Goal: Task Accomplishment & Management: Complete application form

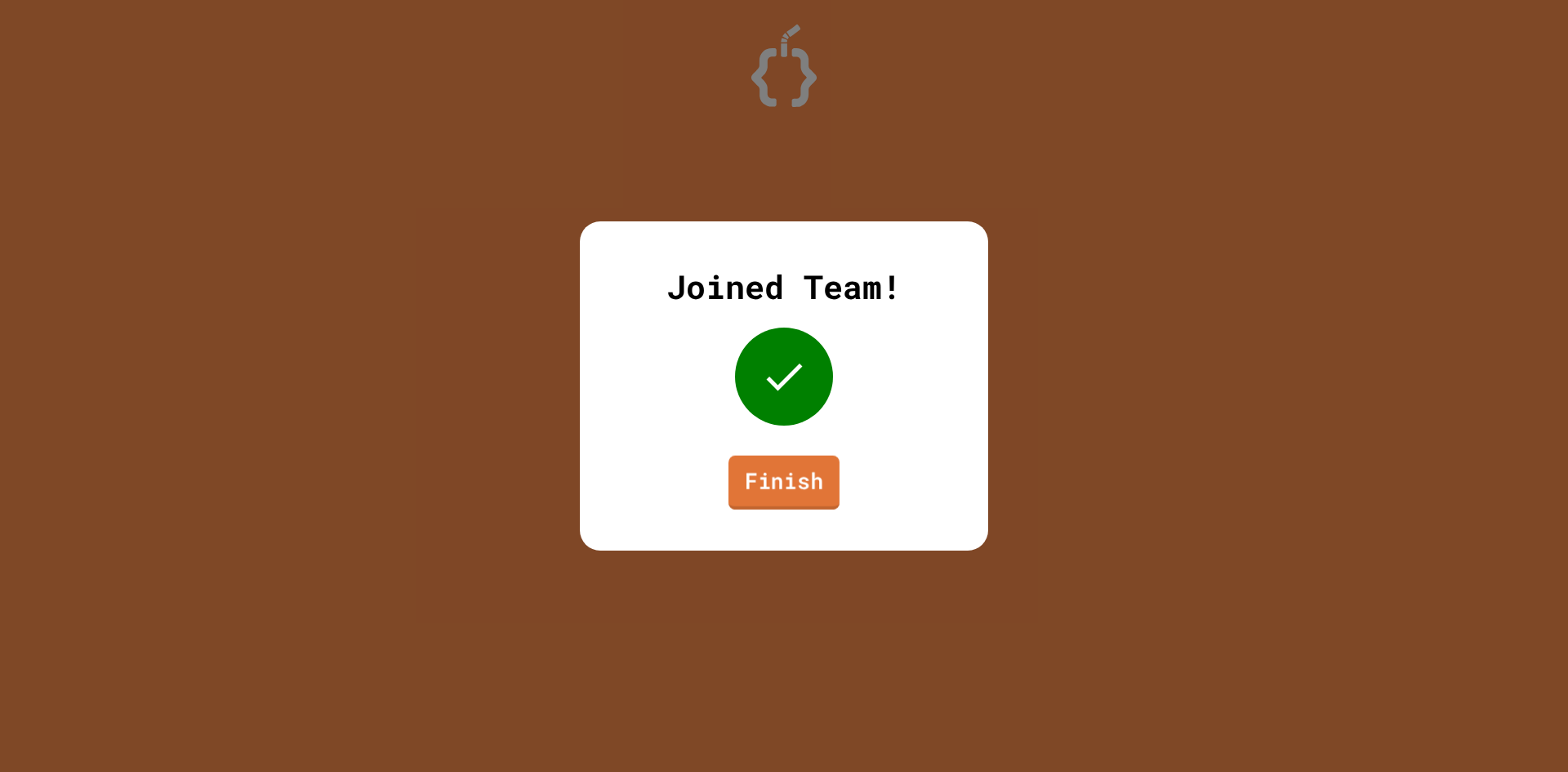
click at [770, 471] on link "Finish" at bounding box center [784, 483] width 112 height 54
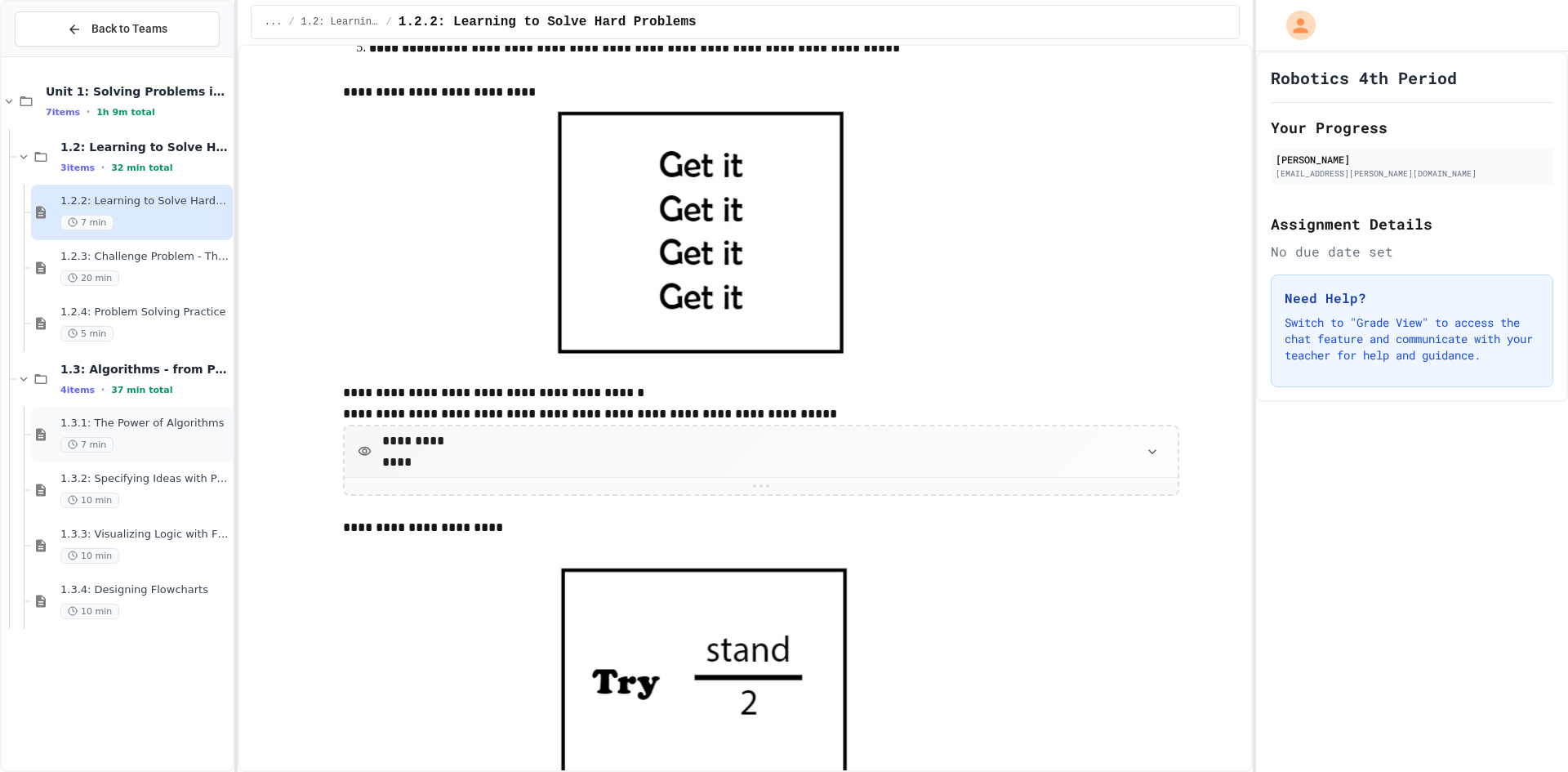
scroll to position [980, 0]
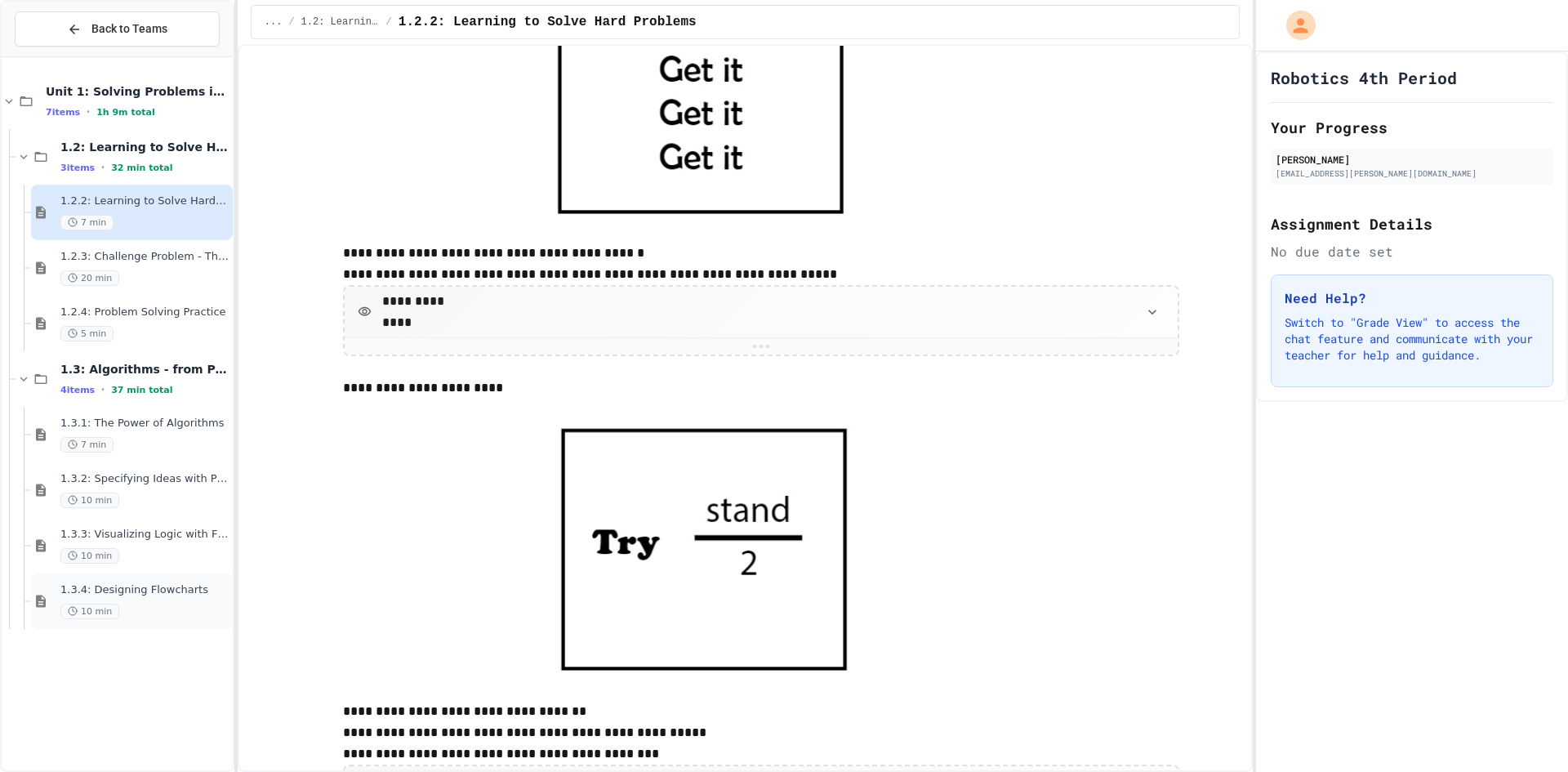
click at [123, 594] on span "1.3.4: Designing Flowcharts" at bounding box center [144, 590] width 169 height 14
